Goal: Task Accomplishment & Management: Manage account settings

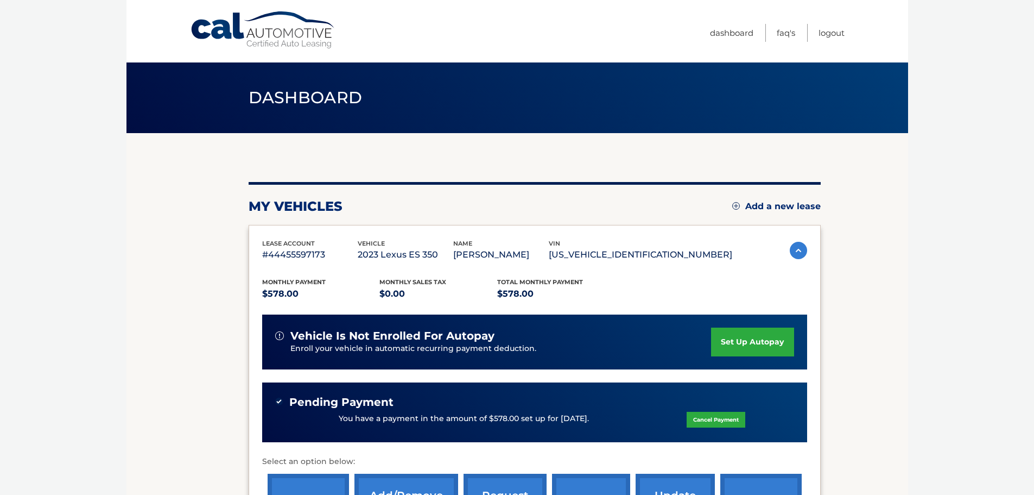
click at [283, 31] on link "Cal Automotive" at bounding box center [263, 30] width 147 height 39
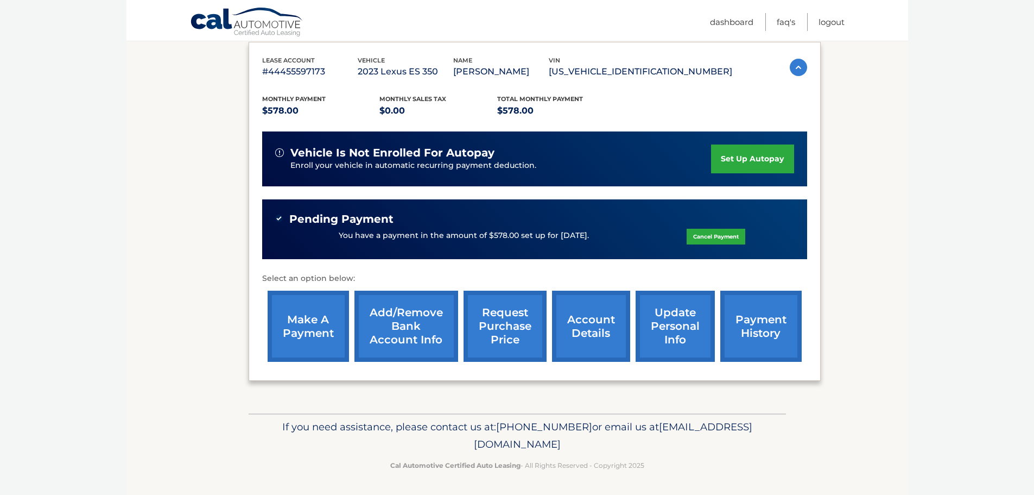
scroll to position [184, 0]
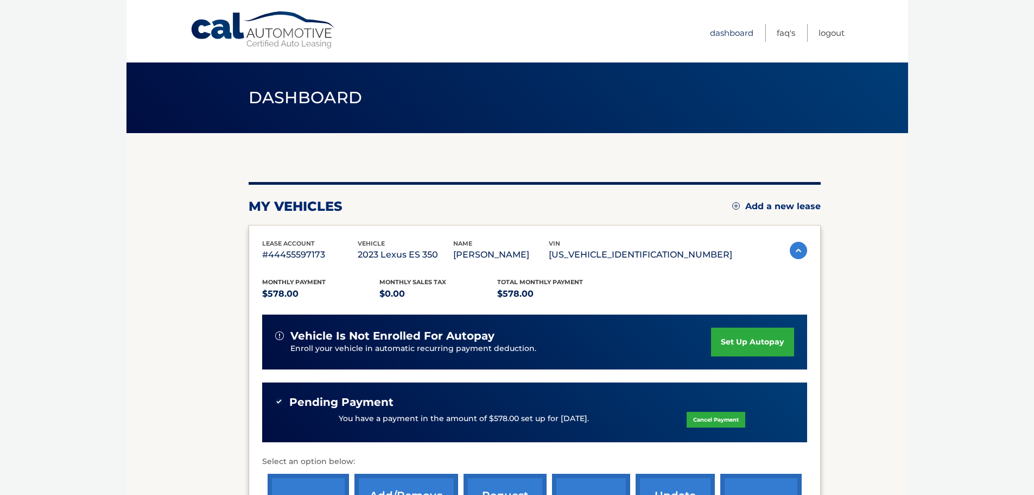
click at [722, 29] on link "Dashboard" at bounding box center [731, 33] width 43 height 18
click at [826, 33] on link "Logout" at bounding box center [832, 33] width 26 height 18
